Goal: Task Accomplishment & Management: Use online tool/utility

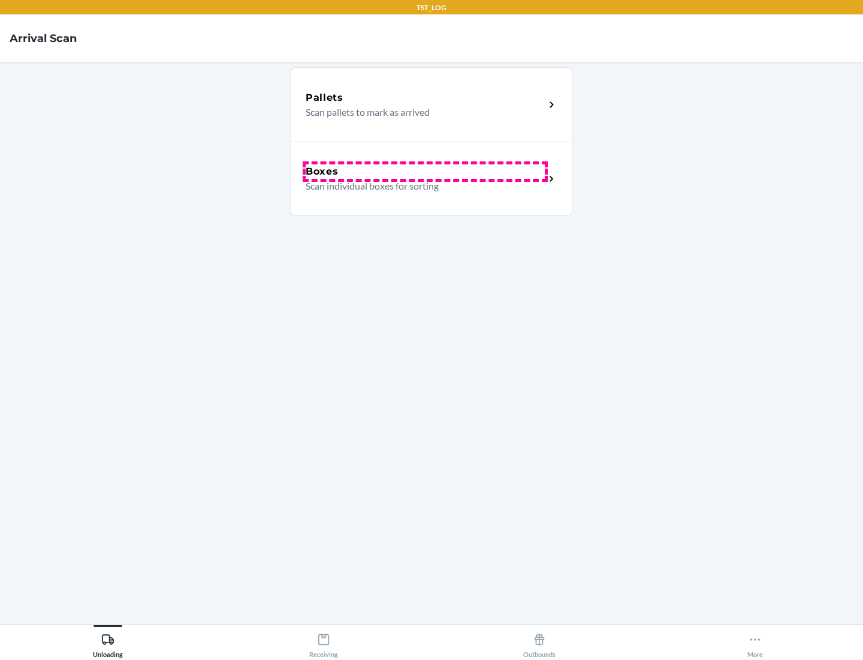
click at [425, 171] on div "Boxes" at bounding box center [425, 171] width 239 height 14
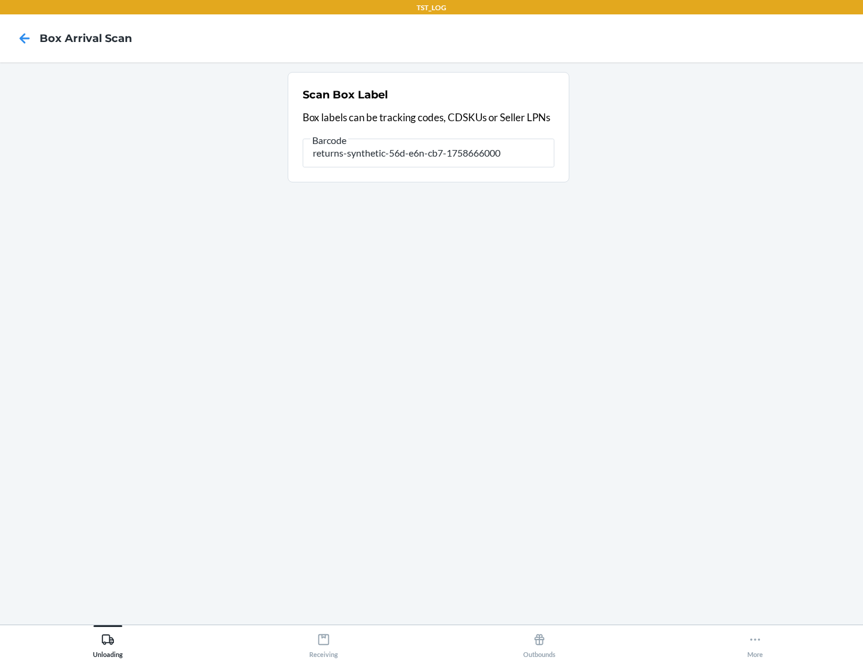
type input "returns-synthetic-56d-e6n-cb7-1758666000"
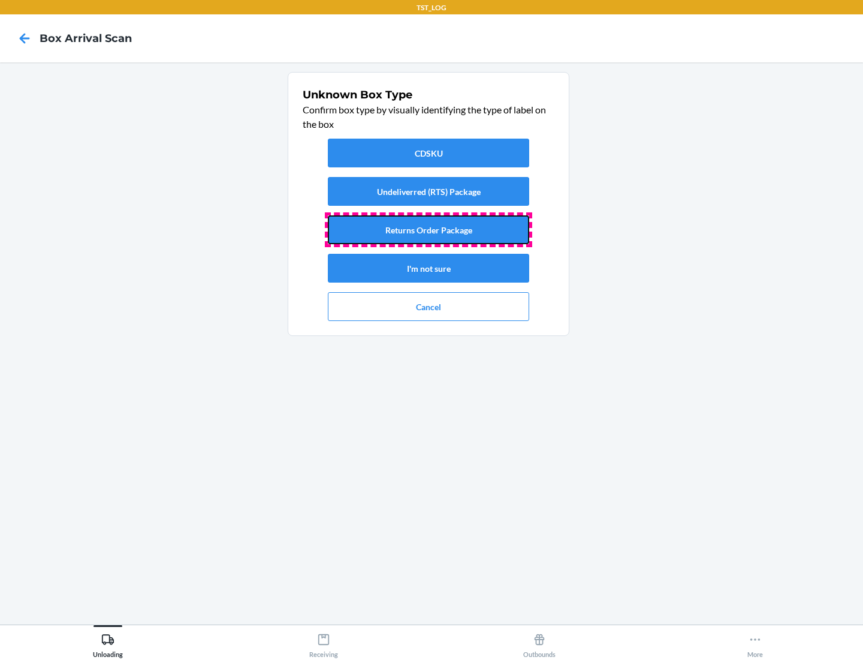
click at [429, 230] on button "Returns Order Package" at bounding box center [428, 229] width 201 height 29
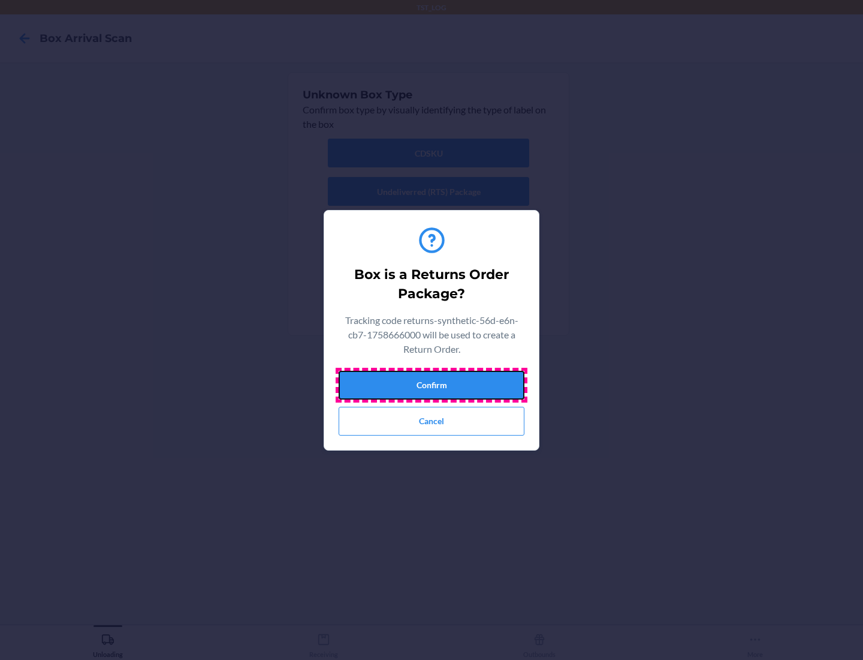
click at [432, 384] on button "Confirm" at bounding box center [432, 385] width 186 height 29
